Goal: Task Accomplishment & Management: Manage account settings

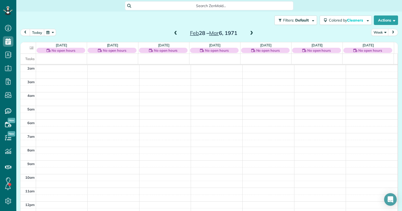
scroll to position [77, 0]
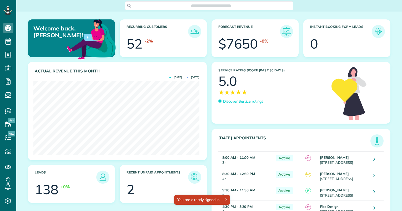
scroll to position [74, 166]
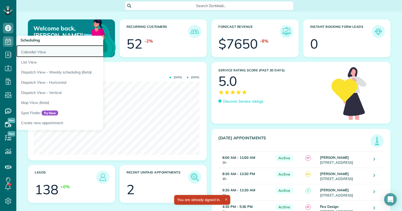
click at [34, 50] on link "Calendar View" at bounding box center [81, 51] width 131 height 12
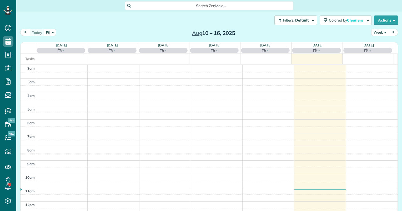
scroll to position [68, 0]
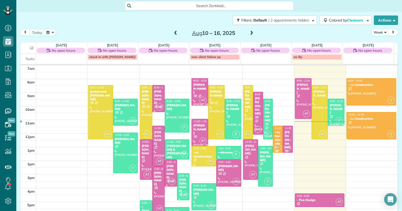
click at [332, 110] on div "[PERSON_NAME]" at bounding box center [335, 109] width 13 height 11
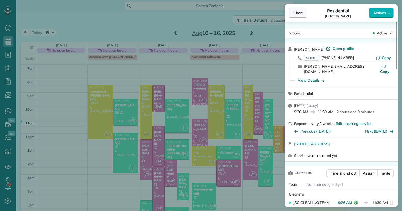
click at [295, 12] on span "Close" at bounding box center [297, 12] width 9 height 5
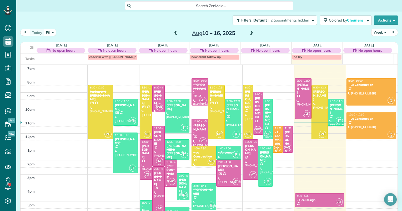
click at [317, 99] on div at bounding box center [319, 112] width 16 height 54
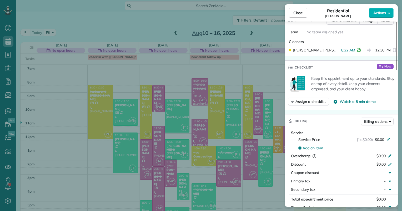
scroll to position [158, 0]
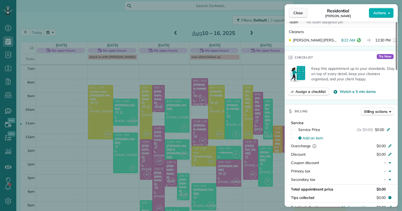
click at [299, 14] on span "Close" at bounding box center [297, 12] width 9 height 5
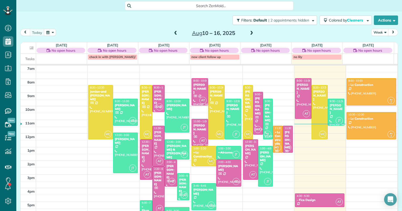
click at [249, 33] on span at bounding box center [251, 33] width 6 height 5
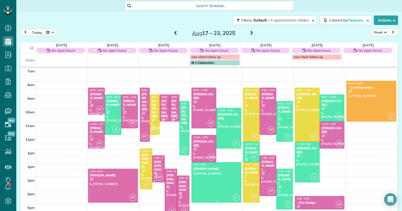
click at [212, 184] on div at bounding box center [216, 183] width 49 height 40
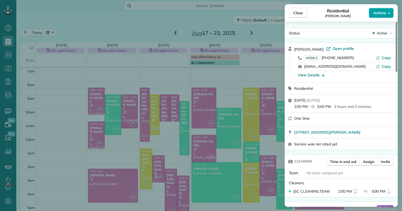
click at [390, 14] on button "Actions" at bounding box center [380, 13] width 25 height 10
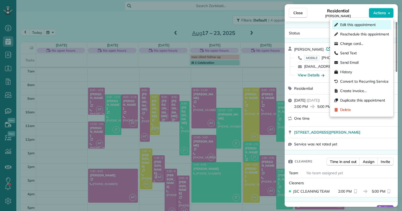
click at [355, 24] on span "Edit this appointment" at bounding box center [357, 24] width 35 height 5
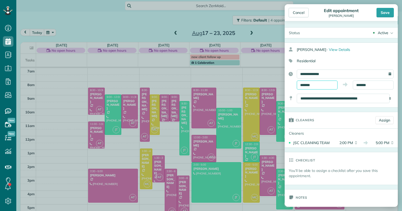
click at [313, 83] on input "*******" at bounding box center [316, 85] width 41 height 9
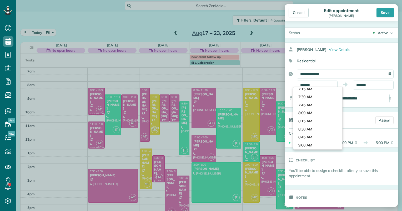
scroll to position [268, 0]
type input "*******"
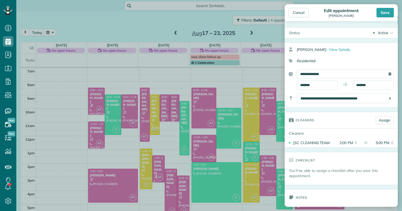
click at [302, 117] on body "Dashboard Scheduling Calendar View List View Dispatch View - Weekly scheduling …" at bounding box center [201, 105] width 402 height 211
click at [361, 83] on input "*******" at bounding box center [372, 85] width 41 height 9
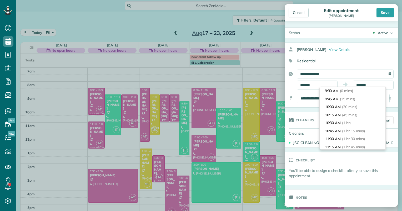
scroll to position [11, 0]
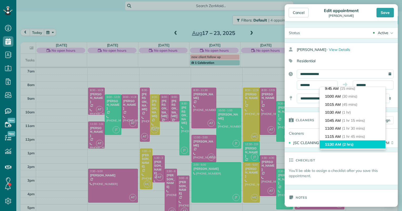
type input "********"
click at [338, 146] on li "11:30 AM (2 hrs)" at bounding box center [352, 145] width 66 height 8
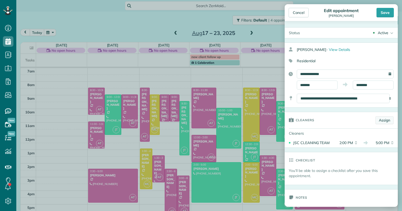
click at [386, 117] on link "Assign" at bounding box center [384, 120] width 18 height 8
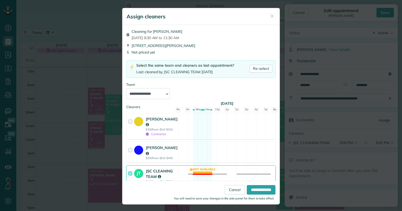
click at [153, 169] on strong "JSC CLEANING TEAM" at bounding box center [159, 174] width 27 height 11
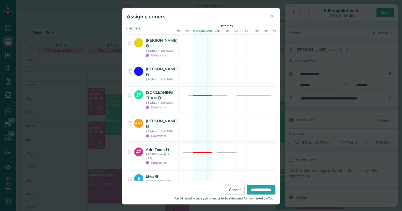
click at [150, 147] on strong "Adri Team" at bounding box center [157, 149] width 23 height 5
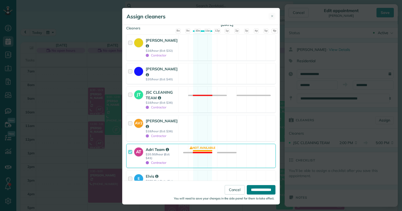
click at [249, 189] on input "**********" at bounding box center [261, 189] width 29 height 9
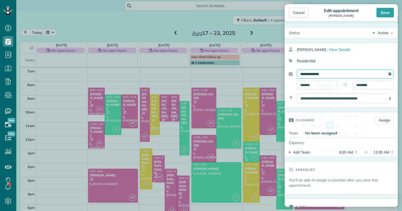
click at [325, 76] on input "**********" at bounding box center [344, 74] width 97 height 9
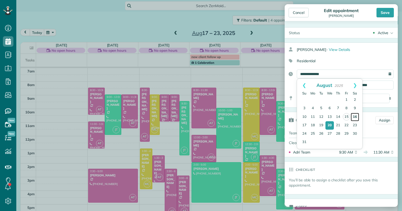
click at [356, 118] on link "16" at bounding box center [354, 117] width 8 height 8
type input "**********"
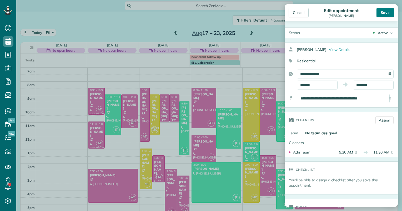
click at [388, 12] on div "Save" at bounding box center [384, 12] width 17 height 9
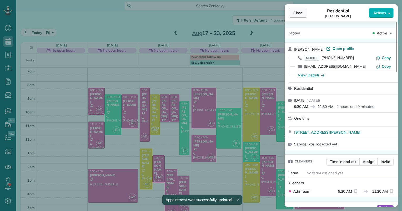
click at [295, 14] on span "Close" at bounding box center [297, 12] width 9 height 5
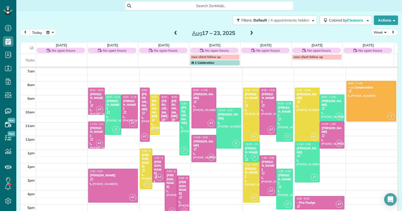
click at [251, 33] on span at bounding box center [251, 33] width 6 height 5
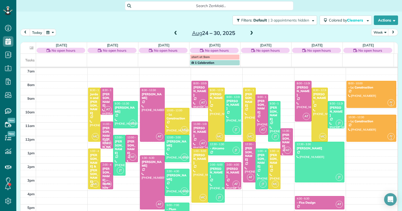
click at [173, 31] on span at bounding box center [176, 33] width 6 height 5
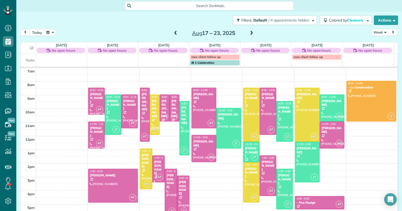
click at [173, 31] on span at bounding box center [176, 33] width 6 height 5
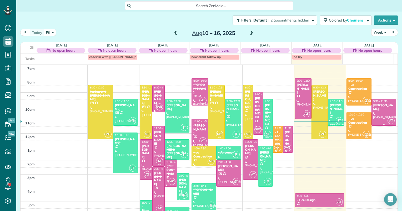
click at [382, 111] on div at bounding box center [383, 112] width 24 height 27
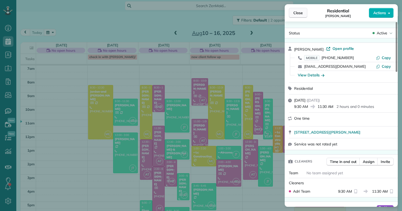
click at [299, 15] on span "Close" at bounding box center [297, 12] width 9 height 5
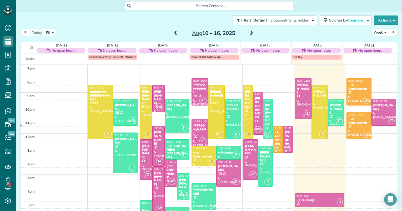
click at [317, 109] on div at bounding box center [319, 112] width 16 height 54
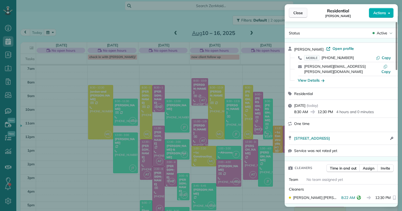
click at [303, 13] on button "Close" at bounding box center [298, 13] width 18 height 10
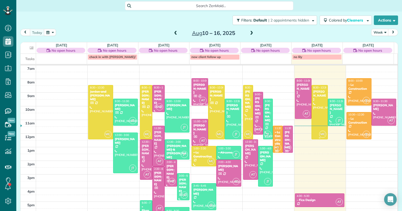
click at [313, 110] on div at bounding box center [319, 112] width 16 height 54
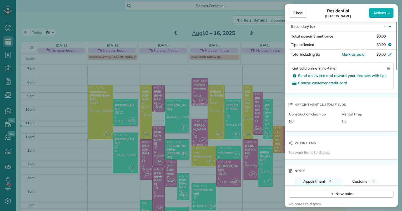
scroll to position [364, 0]
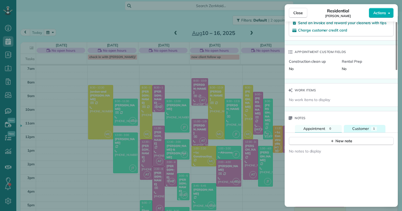
click at [361, 129] on span "Customer" at bounding box center [360, 128] width 17 height 5
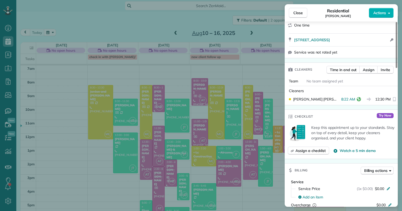
scroll to position [0, 0]
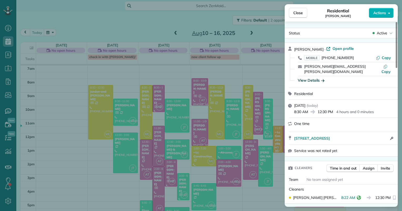
click at [309, 78] on div "View Details" at bounding box center [310, 80] width 27 height 5
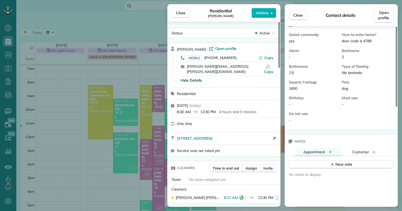
scroll to position [53, 0]
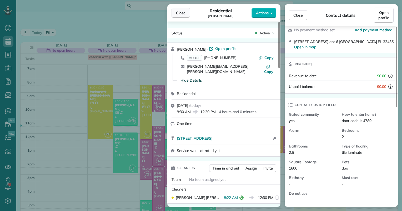
click at [182, 12] on span "Close" at bounding box center [180, 12] width 9 height 5
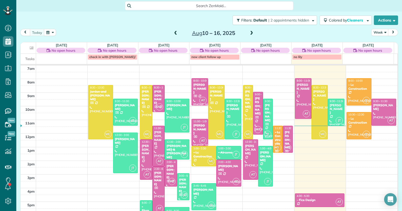
click at [249, 31] on span at bounding box center [251, 33] width 6 height 5
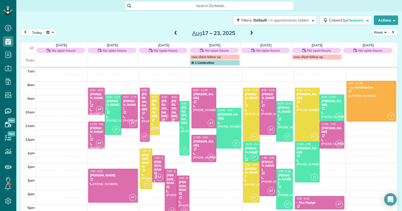
click at [175, 34] on span at bounding box center [176, 33] width 6 height 5
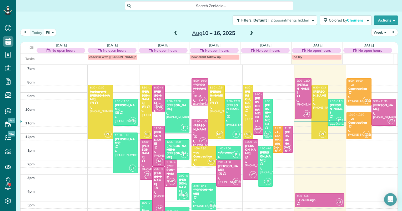
click at [142, 148] on div "[PERSON_NAME]" at bounding box center [145, 151] width 9 height 15
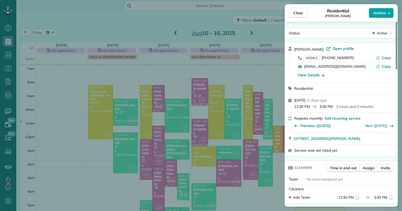
click at [387, 13] on button "Actions" at bounding box center [380, 13] width 25 height 10
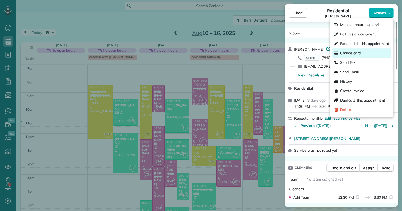
click at [350, 54] on span "Charge card…" at bounding box center [351, 52] width 23 height 5
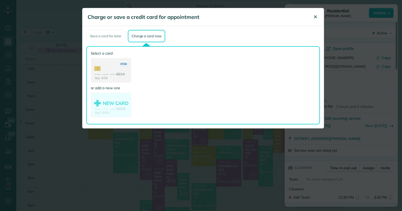
click at [315, 18] on span "✕" at bounding box center [315, 17] width 4 height 6
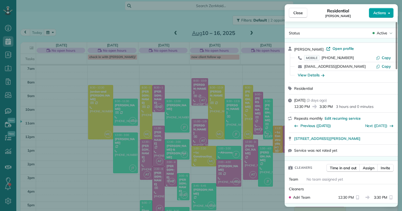
click at [387, 13] on button "Actions" at bounding box center [380, 13] width 25 height 10
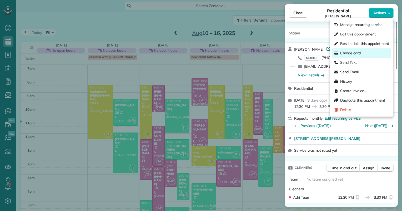
click at [352, 55] on span "Charge card…" at bounding box center [351, 52] width 23 height 5
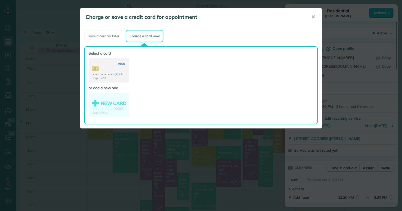
click at [112, 75] on use at bounding box center [108, 71] width 39 height 25
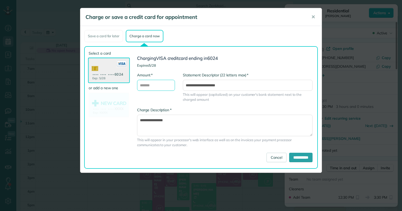
click at [142, 86] on input "* Amount" at bounding box center [156, 85] width 38 height 11
type input "******"
click at [224, 120] on textarea "**********" at bounding box center [224, 126] width 175 height 22
type textarea "**********"
click at [191, 85] on input "**********" at bounding box center [248, 85] width 130 height 11
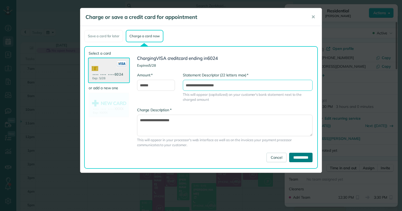
type input "**********"
click at [305, 156] on input "**********" at bounding box center [300, 157] width 23 height 9
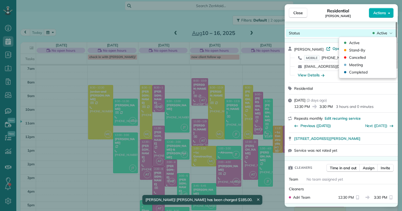
click at [383, 32] on span "Active" at bounding box center [381, 32] width 11 height 5
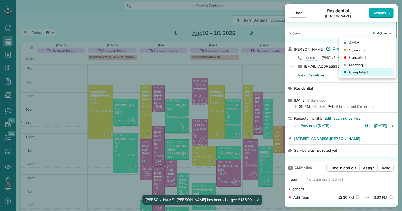
click at [371, 74] on div "Completed" at bounding box center [367, 72] width 53 height 7
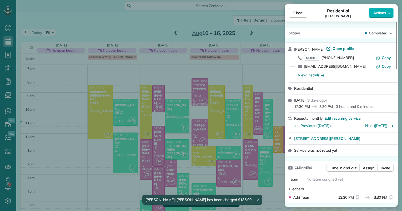
click at [157, 151] on div "Close Residential [PERSON_NAME] Actions Status Completed [PERSON_NAME] · Open p…" at bounding box center [201, 105] width 402 height 211
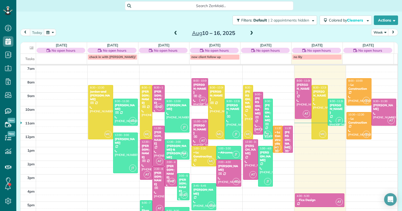
click at [173, 33] on span at bounding box center [176, 33] width 6 height 5
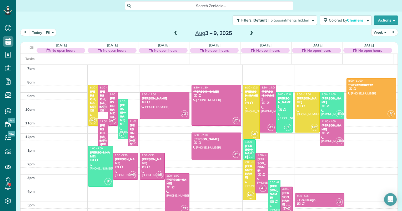
click at [173, 33] on span at bounding box center [176, 33] width 6 height 5
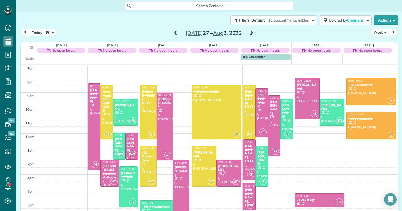
click at [173, 33] on span at bounding box center [176, 33] width 6 height 5
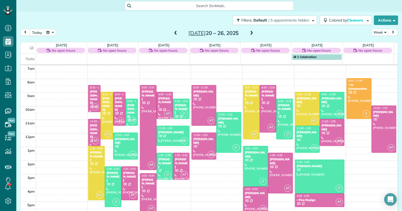
click at [173, 33] on span at bounding box center [176, 33] width 6 height 5
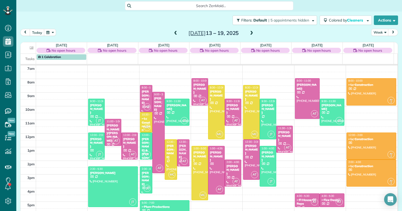
click at [250, 34] on span at bounding box center [251, 33] width 6 height 5
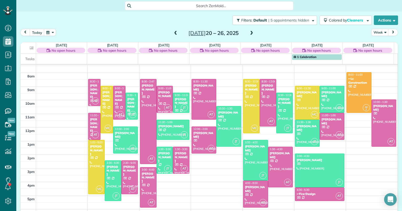
scroll to position [77, 0]
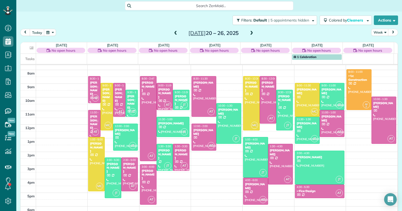
click at [248, 32] on span at bounding box center [251, 33] width 6 height 5
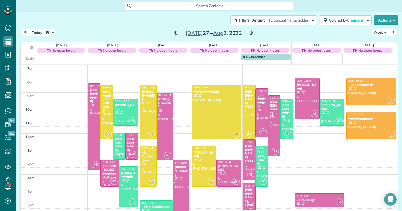
click at [248, 32] on span at bounding box center [251, 33] width 6 height 5
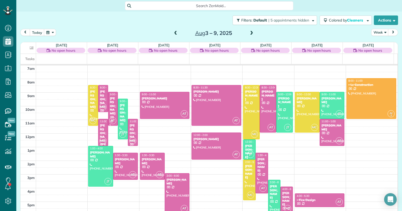
click at [248, 32] on span at bounding box center [251, 33] width 6 height 5
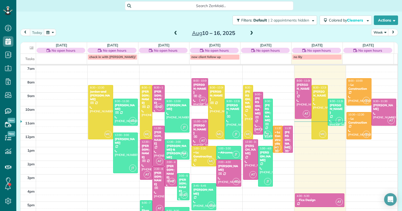
click at [248, 32] on span at bounding box center [251, 33] width 6 height 5
